Goal: Information Seeking & Learning: Understand process/instructions

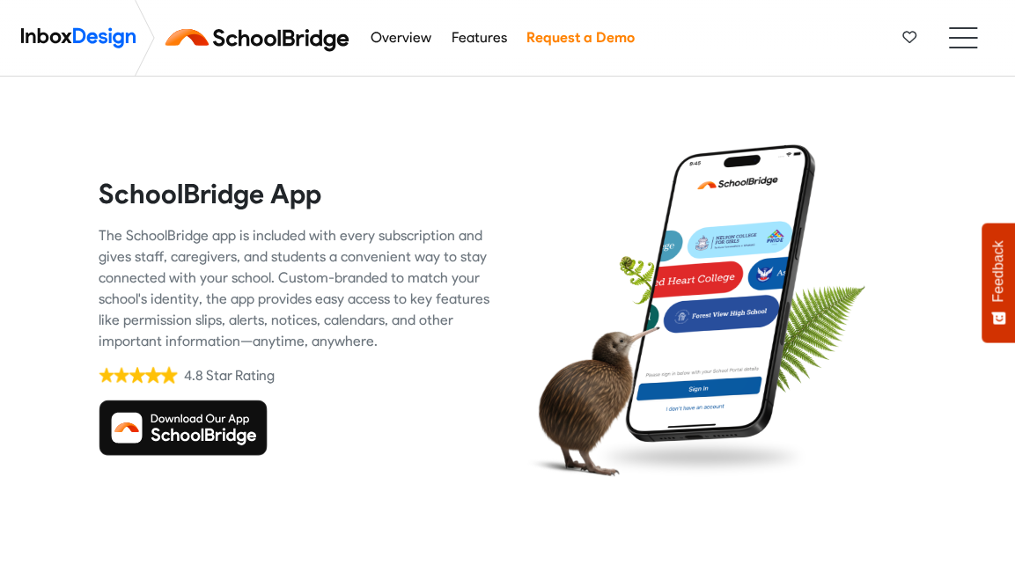
click at [213, 432] on img at bounding box center [183, 428] width 169 height 56
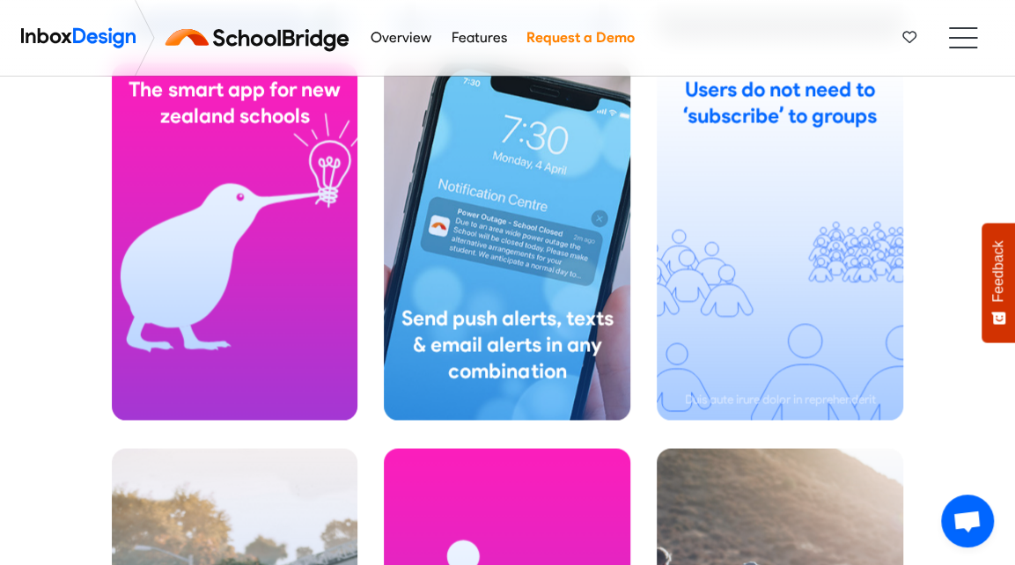
scroll to position [1144, 0]
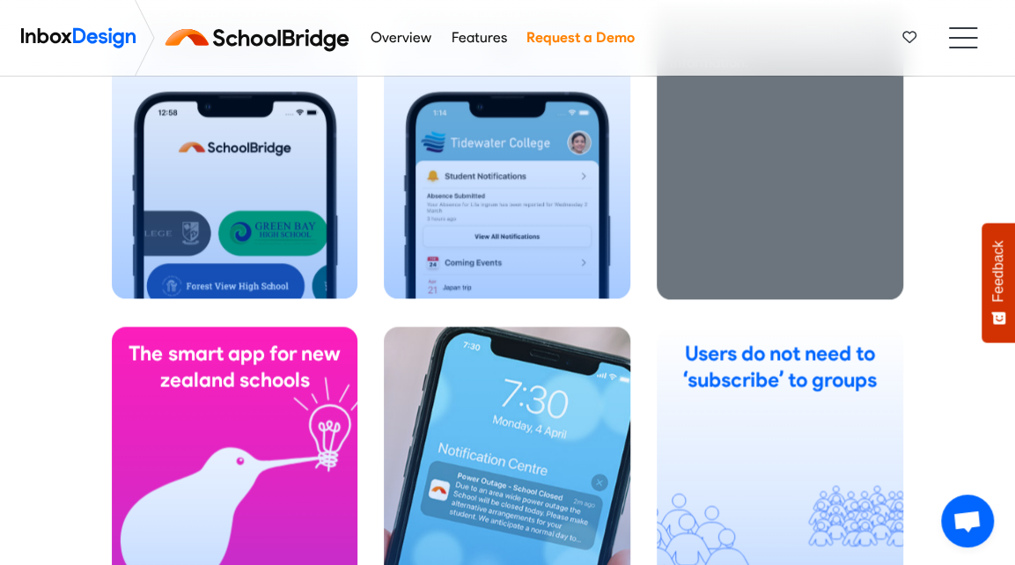
click at [791, 226] on div "School Staff Receive staff alerts, submit leave requests and reimbursement clai…" at bounding box center [780, 120] width 246 height 357
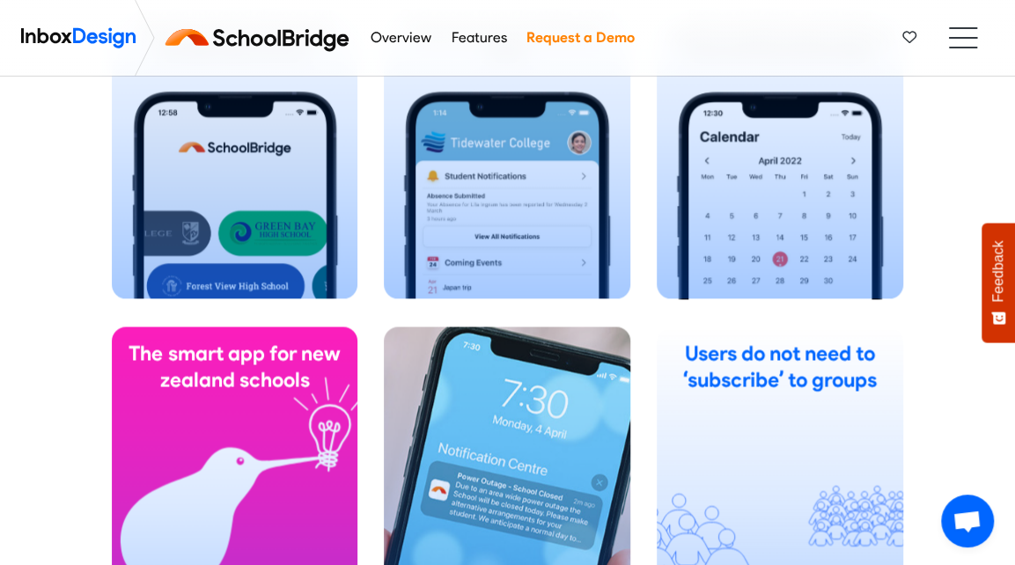
click at [966, 38] on li at bounding box center [963, 38] width 28 height 2
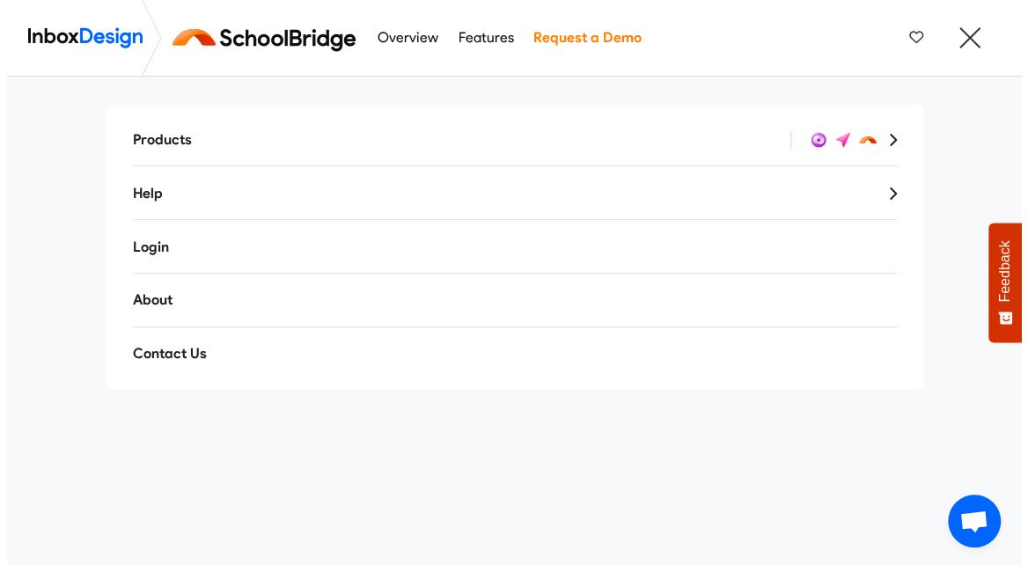
scroll to position [0, 0]
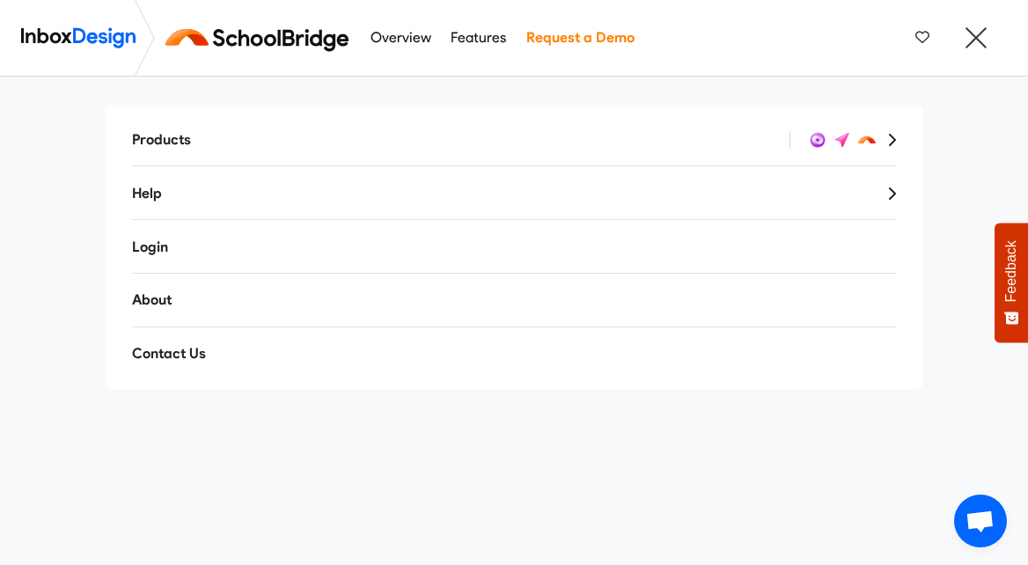
click at [263, 33] on img at bounding box center [261, 38] width 198 height 42
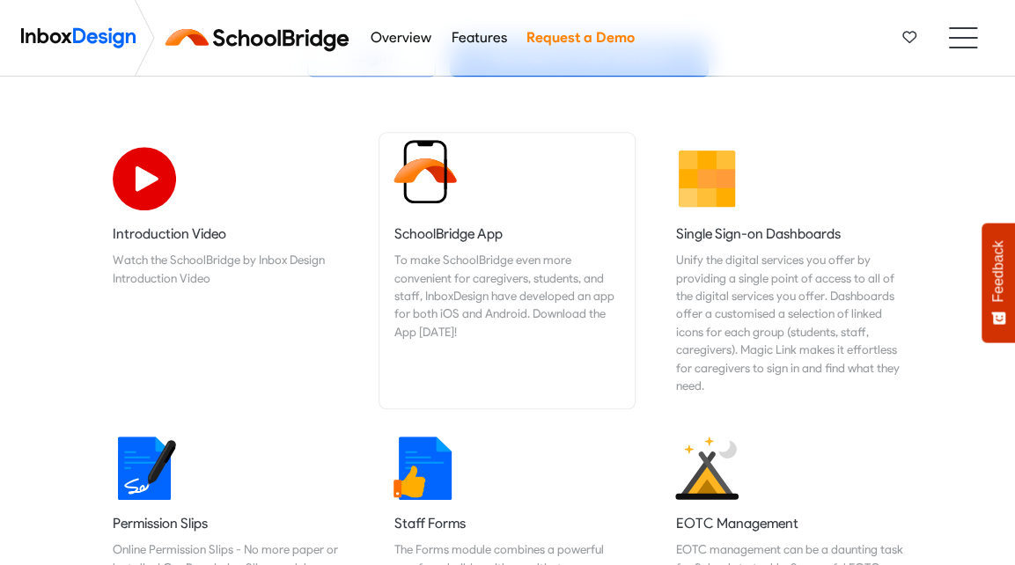
scroll to position [440, 0]
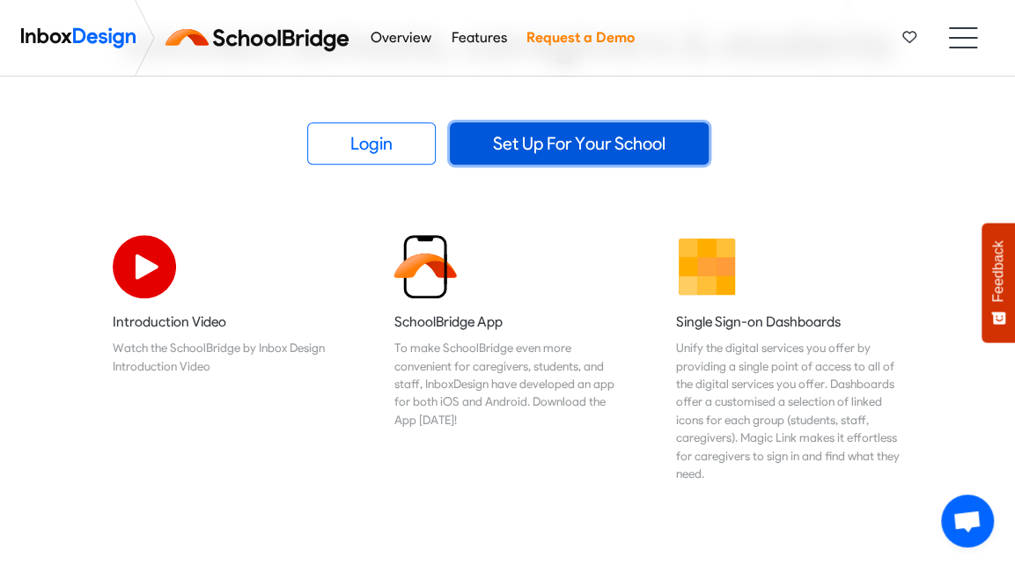
click at [609, 143] on link "Set Up For Your School" at bounding box center [579, 143] width 259 height 42
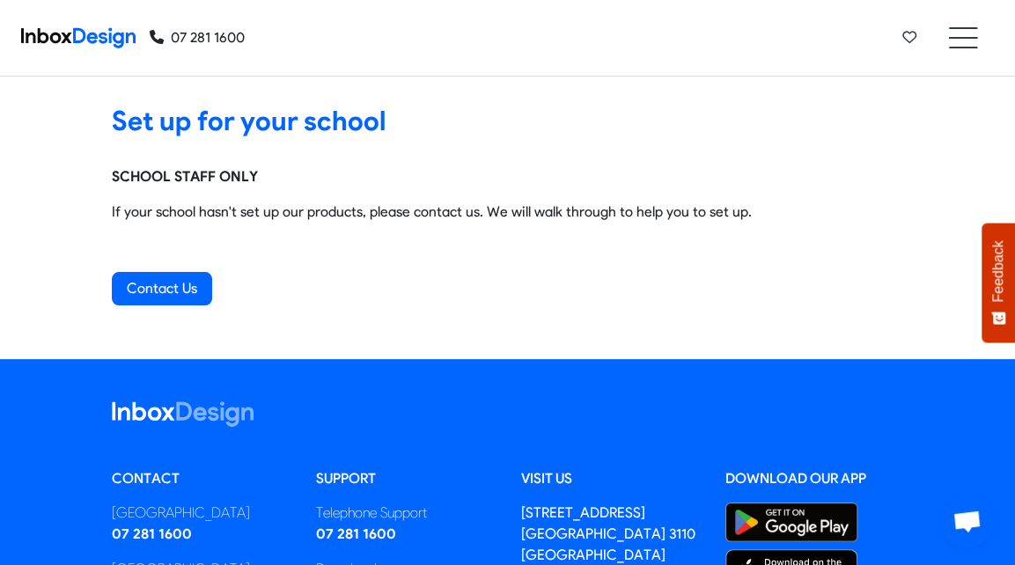
scroll to position [176, 0]
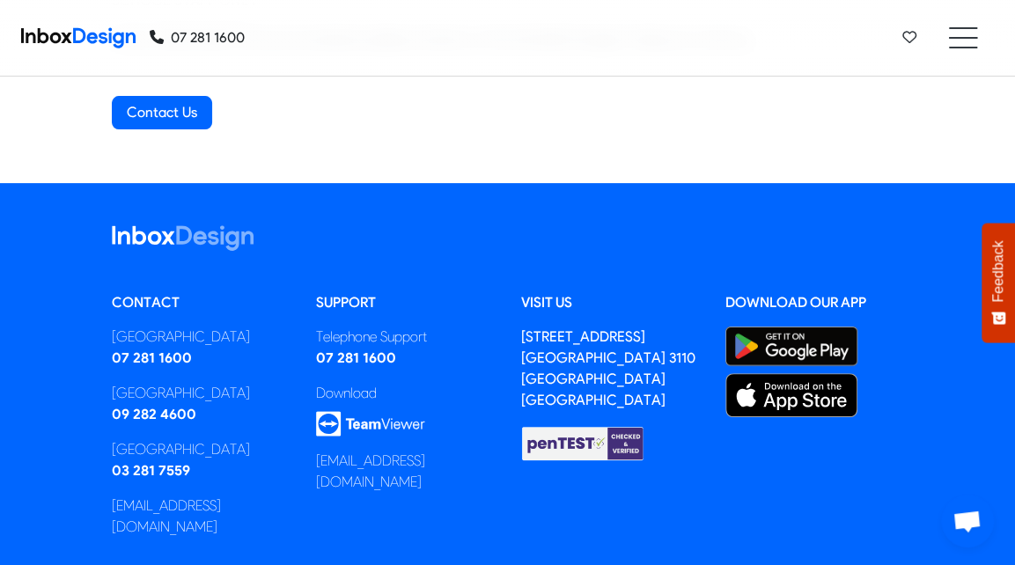
click at [803, 341] on img at bounding box center [791, 347] width 132 height 40
